Goal: Task Accomplishment & Management: Manage account settings

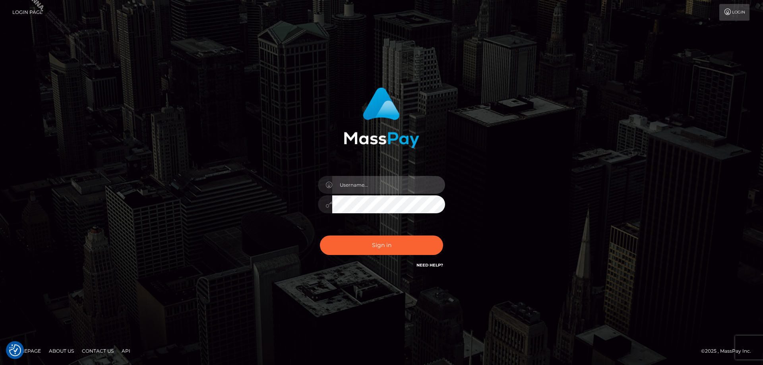
click at [372, 187] on input "text" at bounding box center [388, 185] width 113 height 18
click at [356, 178] on input "text" at bounding box center [388, 185] width 113 height 18
click at [406, 194] on div at bounding box center [381, 200] width 139 height 61
click at [376, 186] on input "text" at bounding box center [388, 185] width 113 height 18
type input "Jose.Silversocial"
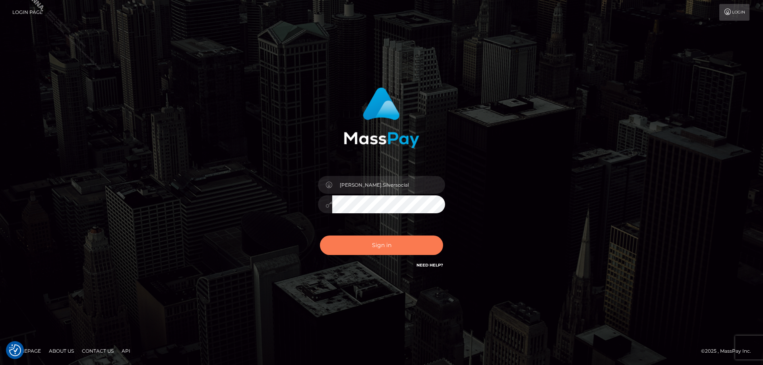
click at [382, 242] on button "Sign in" at bounding box center [381, 245] width 123 height 19
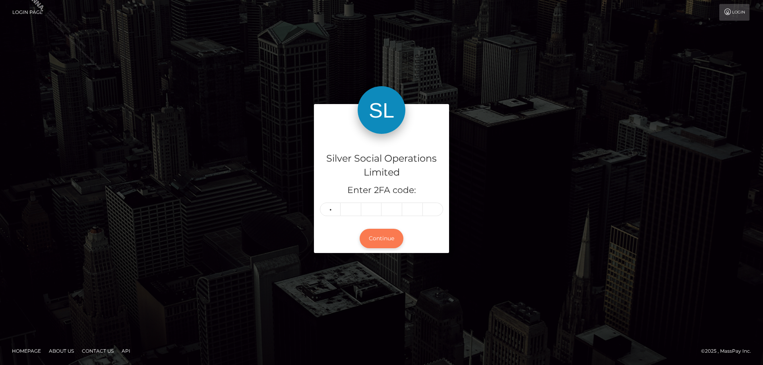
type input "9"
type input "3"
type input "8"
type input "7"
type input "3"
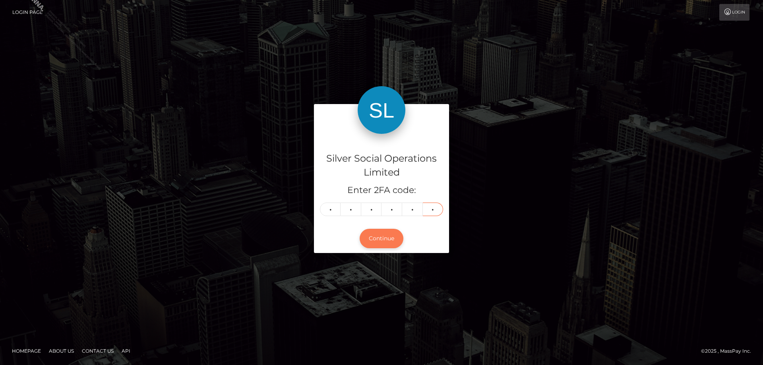
type input "1"
click at [371, 241] on button "Continue" at bounding box center [382, 238] width 44 height 19
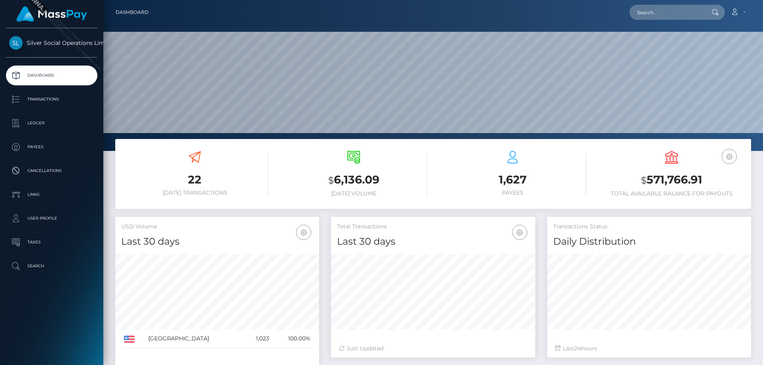
scroll to position [141, 204]
drag, startPoint x: 701, startPoint y: 178, endPoint x: 637, endPoint y: 180, distance: 64.0
click at [637, 180] on h3 "$ 571,766.91" at bounding box center [671, 180] width 147 height 16
copy h3 "$ 571,766.91"
